Goal: Task Accomplishment & Management: Use online tool/utility

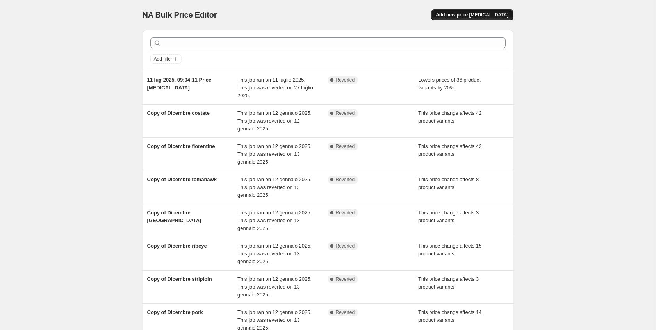
click at [485, 14] on span "Add new price [MEDICAL_DATA]" at bounding box center [472, 15] width 73 height 6
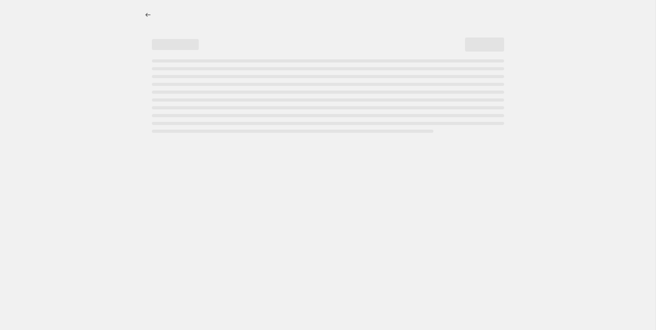
select select "percentage"
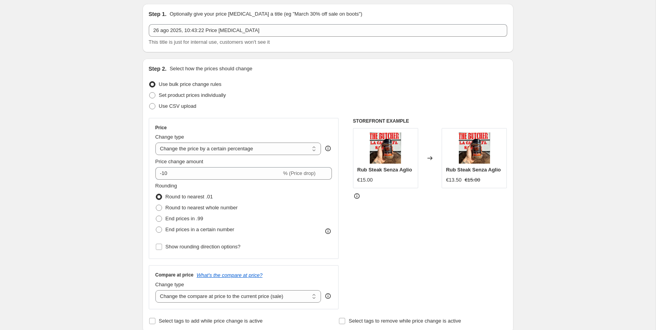
scroll to position [35, 0]
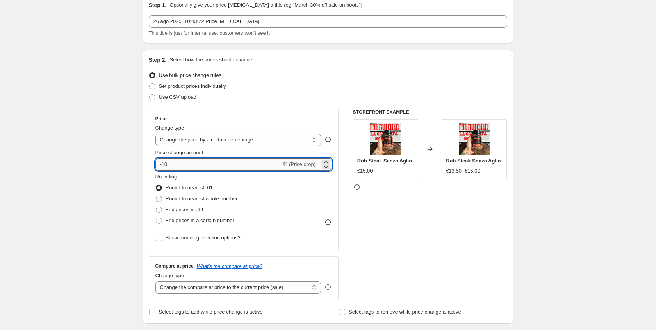
click at [198, 162] on input "-10" at bounding box center [218, 164] width 126 height 12
type input "-1"
type input "-20"
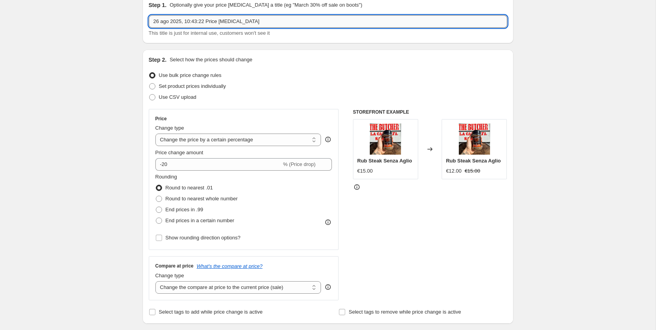
click at [208, 22] on input "26 ago 2025, 10:43:22 Price [MEDICAL_DATA]" at bounding box center [328, 21] width 358 height 12
type input "FILETTI -20%"
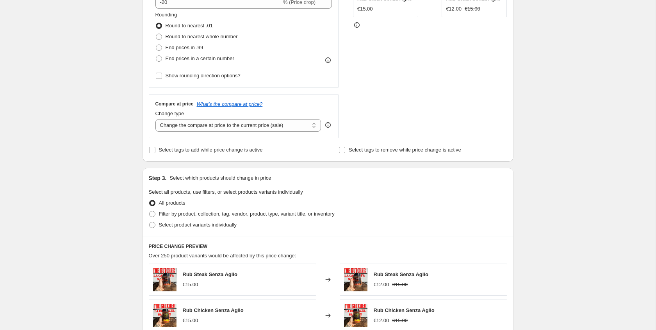
scroll to position [203, 0]
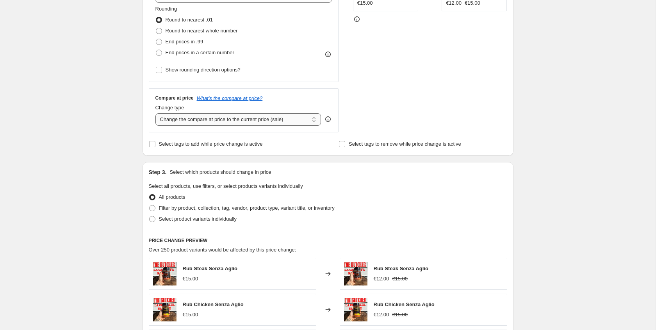
click at [228, 124] on select "Change the compare at price to the current price (sale) Change the compare at p…" at bounding box center [238, 119] width 166 height 12
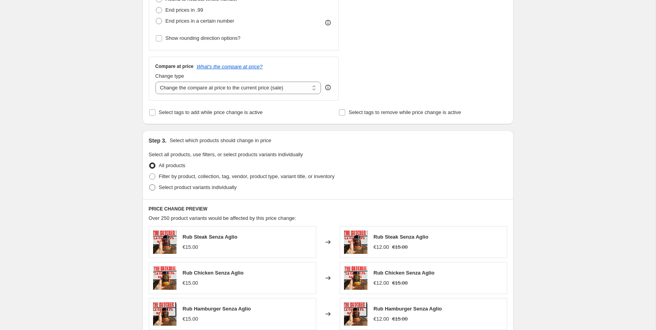
scroll to position [239, 0]
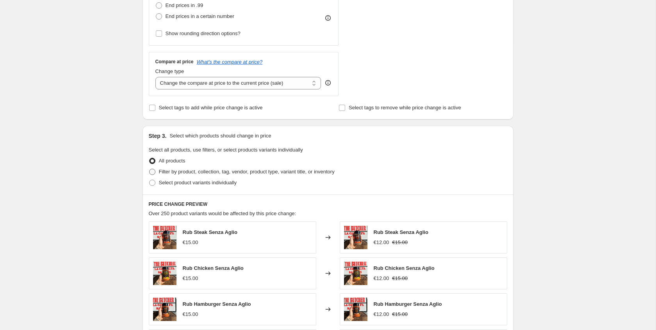
click at [174, 171] on span "Filter by product, collection, tag, vendor, product type, variant title, or inv…" at bounding box center [247, 172] width 176 height 6
click at [150, 169] on input "Filter by product, collection, tag, vendor, product type, variant title, or inv…" at bounding box center [149, 169] width 0 height 0
radio input "true"
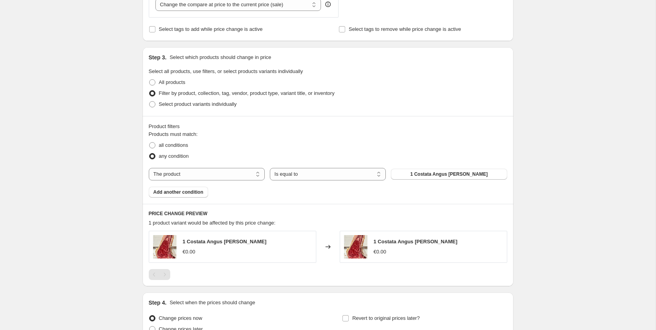
scroll to position [327, 0]
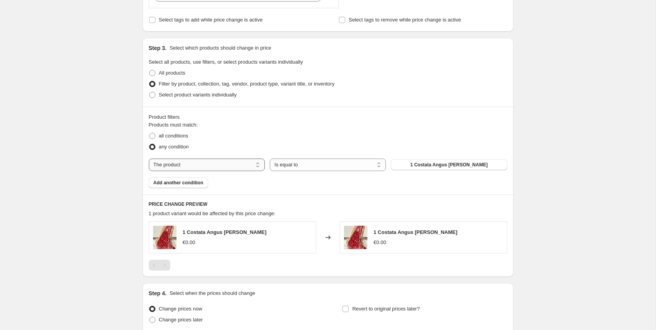
click at [251, 159] on select "The product The product's collection The product's tag The product's vendor The…" at bounding box center [207, 165] width 116 height 12
select select "collection"
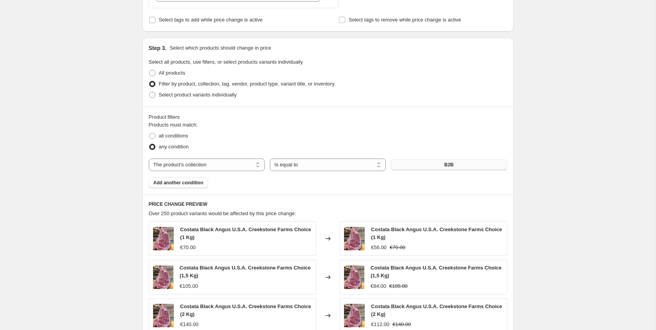
click at [444, 166] on span "B2B" at bounding box center [448, 165] width 9 height 6
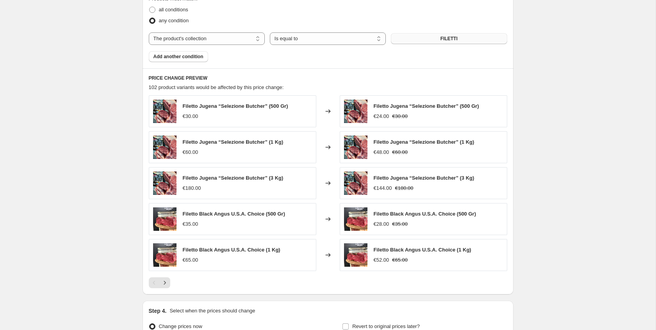
scroll to position [539, 0]
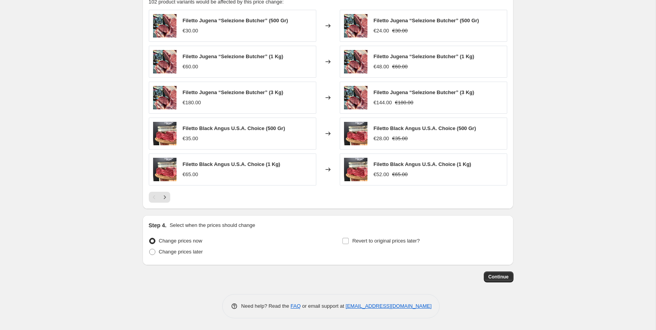
click at [411, 248] on div "Revert to original prices later?" at bounding box center [424, 246] width 165 height 23
click at [411, 242] on span "Revert to original prices later?" at bounding box center [386, 241] width 68 height 6
click at [349, 242] on input "Revert to original prices later?" at bounding box center [345, 241] width 6 height 6
checkbox input "true"
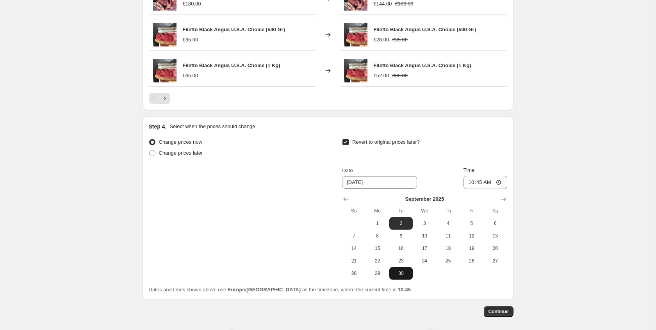
scroll to position [672, 0]
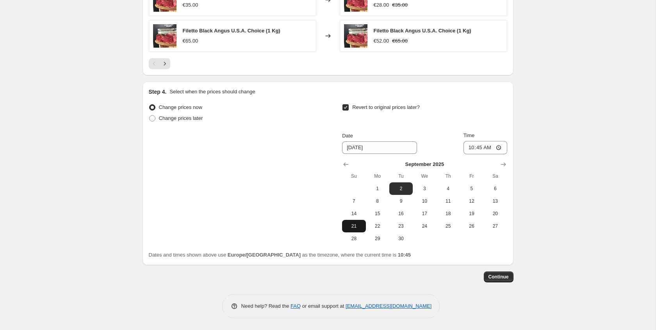
click at [358, 224] on span "21" at bounding box center [353, 226] width 17 height 6
type input "[DATE]"
click at [473, 148] on input "10:45" at bounding box center [486, 147] width 44 height 13
type input "23:59"
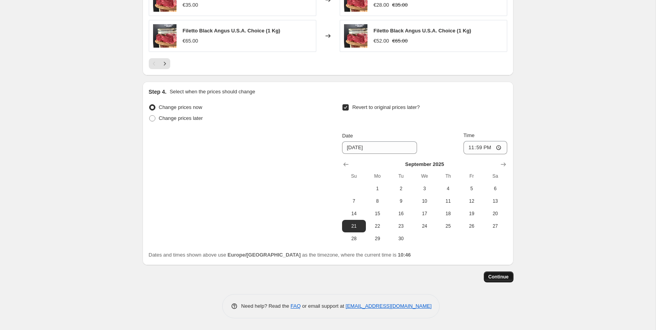
click at [490, 282] on button "Continue" at bounding box center [499, 276] width 30 height 11
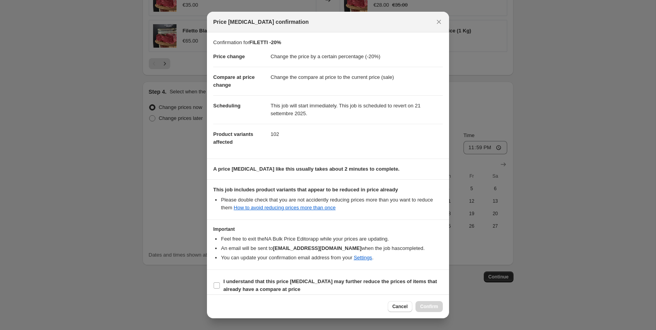
scroll to position [14, 0]
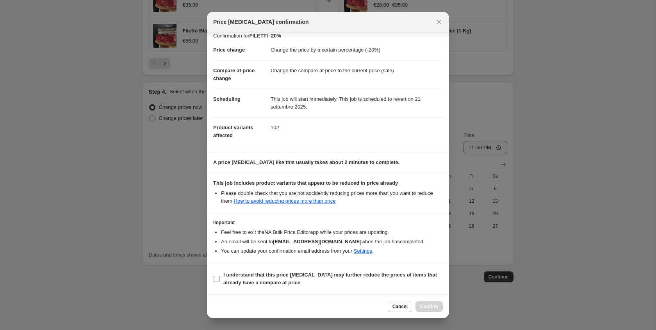
click at [340, 270] on label "I understand that this price [MEDICAL_DATA] may further reduce the prices of it…" at bounding box center [328, 278] width 230 height 19
click at [220, 276] on input "I understand that this price [MEDICAL_DATA] may further reduce the prices of it…" at bounding box center [217, 279] width 6 height 6
checkbox input "true"
click at [435, 309] on span "Confirm" at bounding box center [429, 306] width 18 height 6
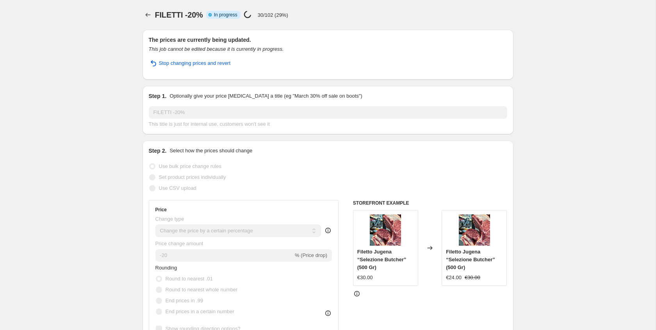
select select "percentage"
select select "collection"
